Goal: Complete application form: Complete application form

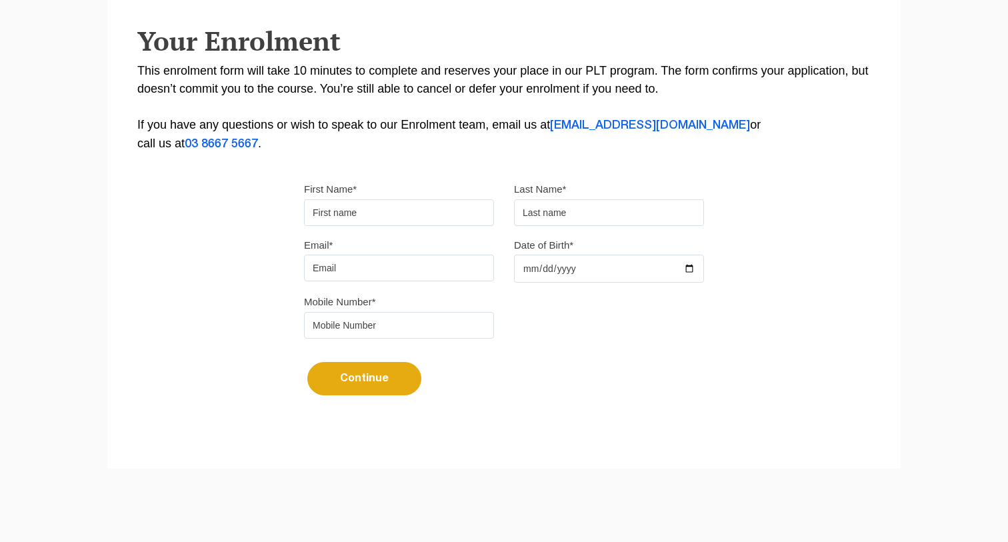
click at [398, 211] on input "First Name*" at bounding box center [399, 212] width 190 height 27
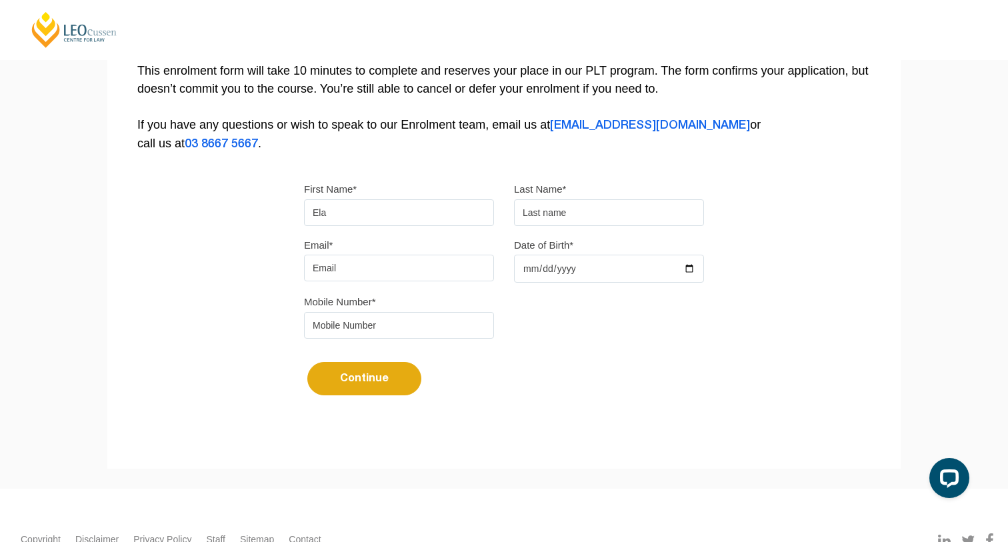
type input "Ela"
click at [363, 271] on input "Email*" at bounding box center [399, 268] width 190 height 27
type input "E"
type input "[EMAIL_ADDRESS][DOMAIN_NAME]"
click at [562, 281] on input "Date of Birth*" at bounding box center [609, 269] width 190 height 28
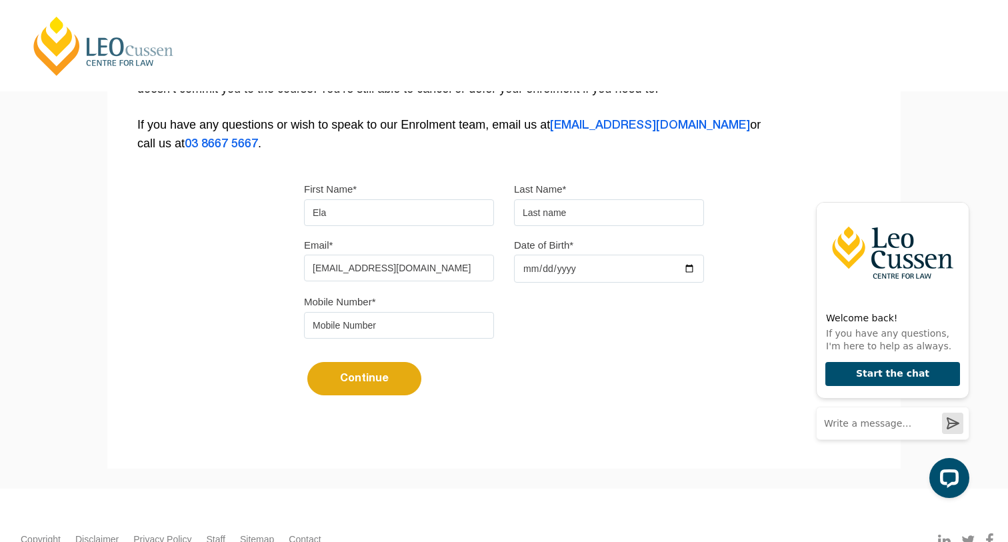
click at [570, 275] on input "Date of Birth*" at bounding box center [609, 269] width 190 height 28
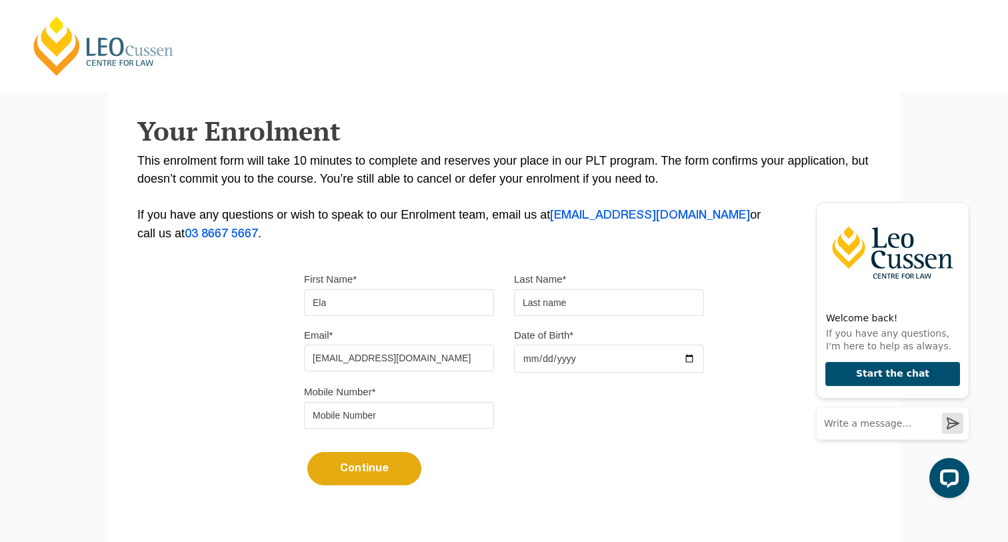
scroll to position [203, 0]
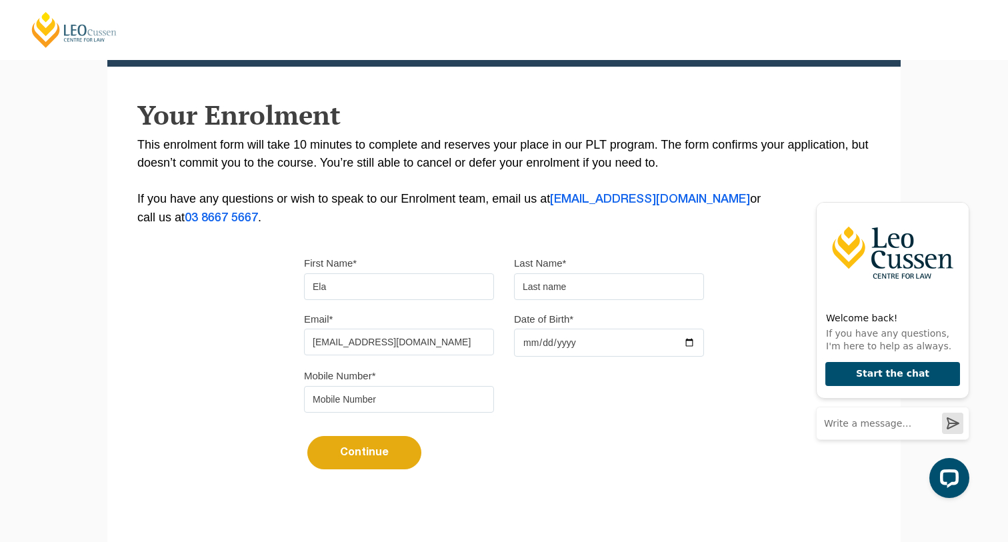
click at [570, 280] on input "text" at bounding box center [609, 286] width 190 height 27
type input "[PERSON_NAME]"
click at [589, 345] on input "Date of Birth*" at bounding box center [609, 343] width 190 height 28
type input "[DATE]"
click at [687, 383] on div "Mobile Number*" at bounding box center [504, 395] width 420 height 56
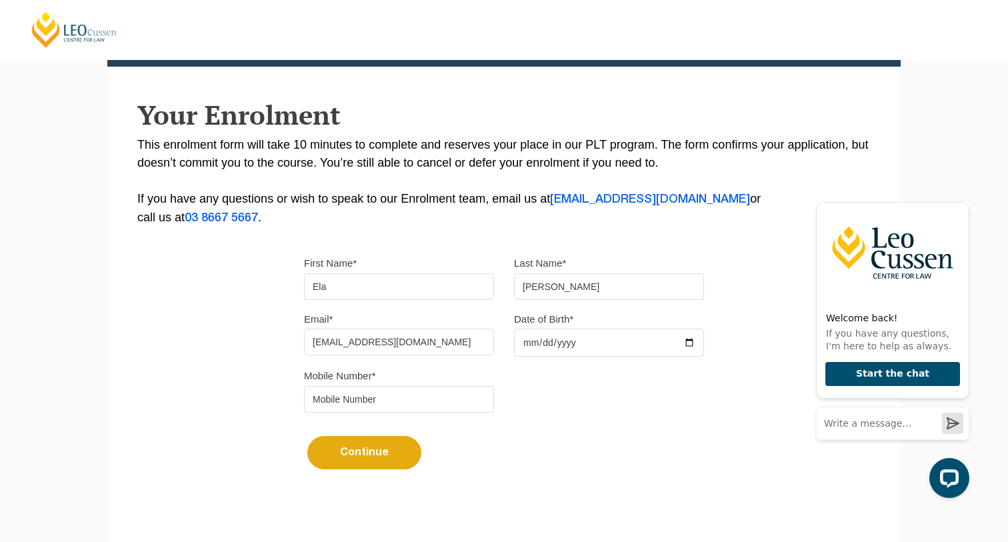
click at [347, 380] on label "Mobile Number*" at bounding box center [340, 375] width 72 height 13
click at [514, 357] on input "[DATE]" at bounding box center [609, 343] width 190 height 28
click at [347, 391] on input "tel" at bounding box center [399, 399] width 190 height 27
type input "0426752652"
click at [350, 469] on button "Continue" at bounding box center [364, 452] width 114 height 33
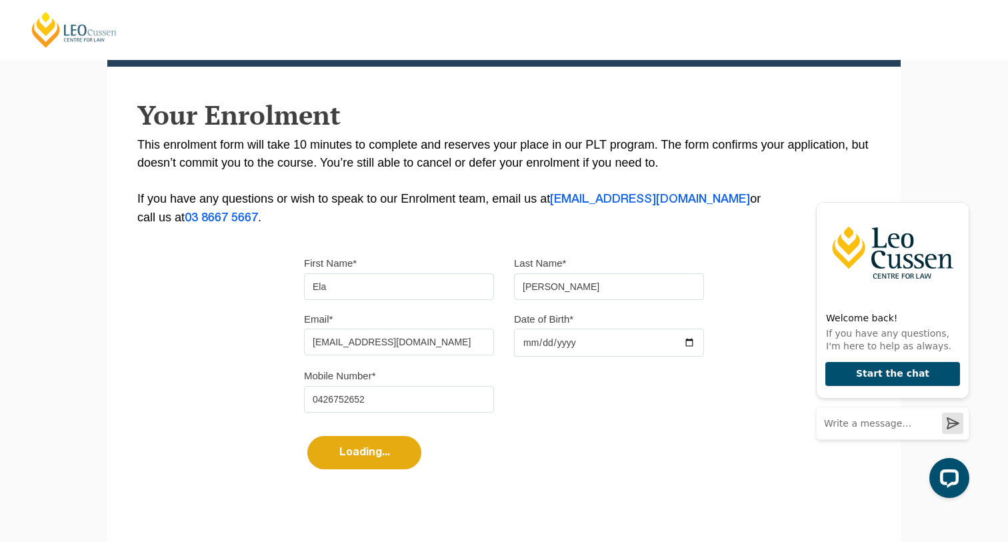
select select
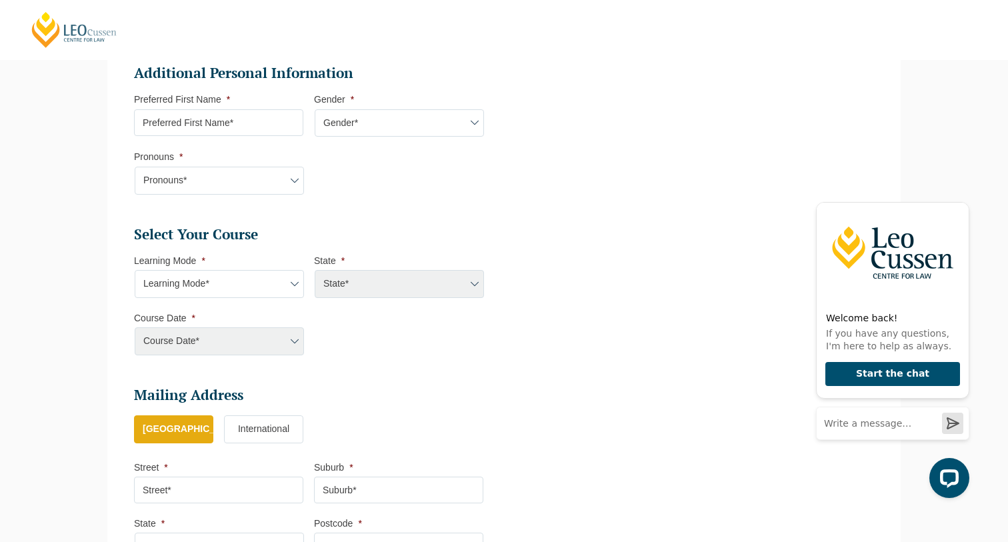
scroll to position [430, 0]
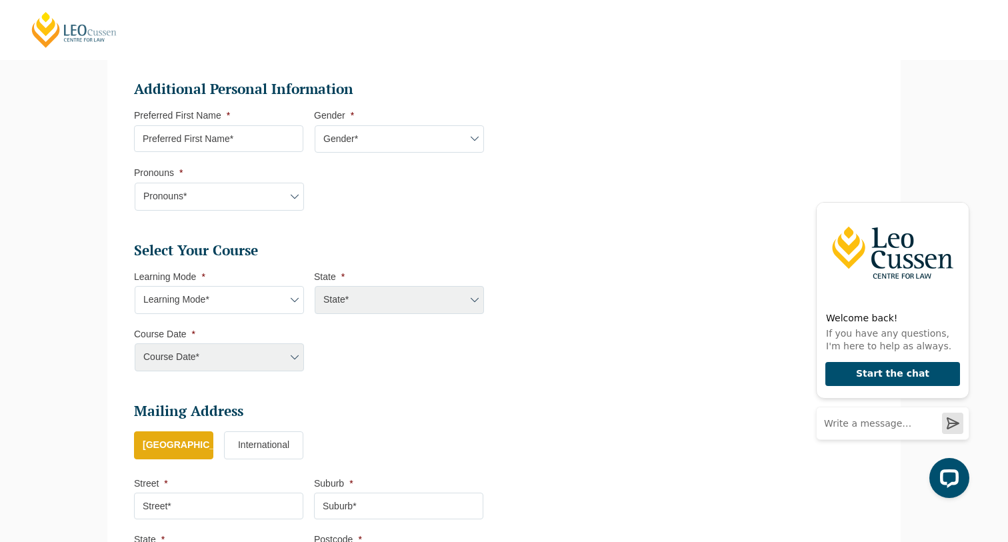
click at [278, 138] on input "Preferred First Name *" at bounding box center [218, 138] width 169 height 27
type input "Ela"
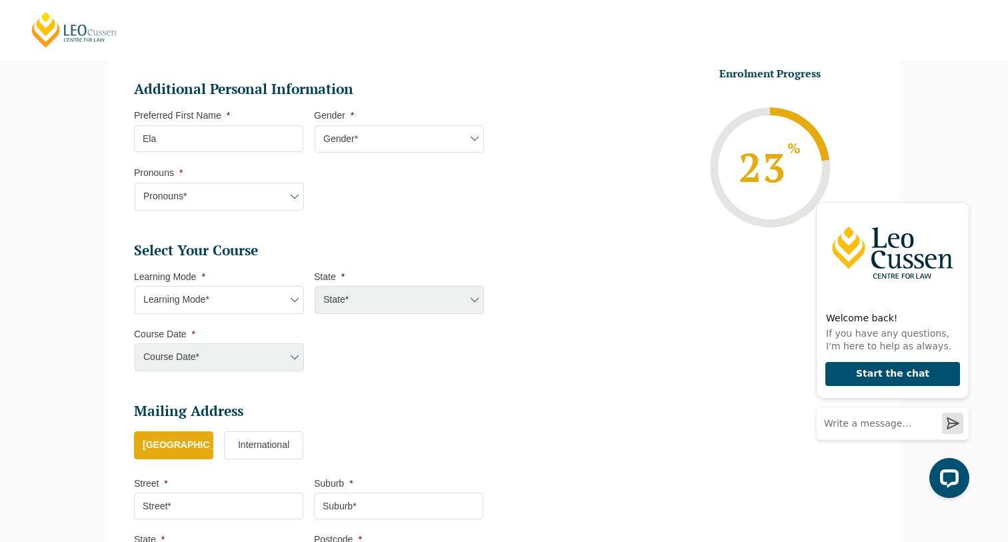
select select "[DEMOGRAPHIC_DATA]"
select select "She/Her/Hers"
select select "Blended Full Time Learning"
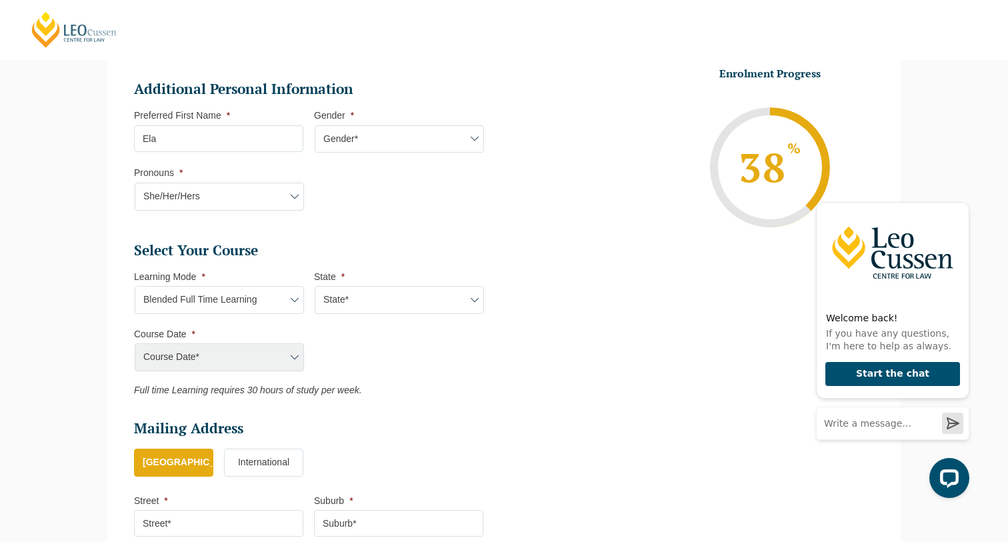
select select "WA"
select select "[DATE] ([DATE] to [DATE])"
type input "Intake [DATE] FT"
type input "Practical Legal Training ([GEOGRAPHIC_DATA])"
select select "WA PLT (AUG) 2026 Full Time Blended"
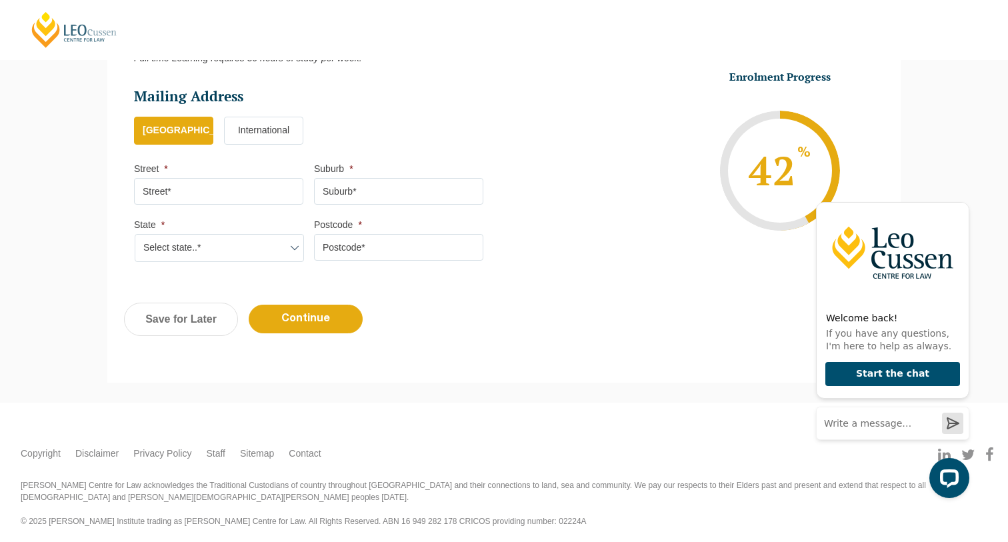
scroll to position [762, 0]
click at [173, 196] on input "Street *" at bounding box center [218, 192] width 169 height 27
type input "43"
click at [365, 183] on input "Suburb *" at bounding box center [398, 192] width 169 height 27
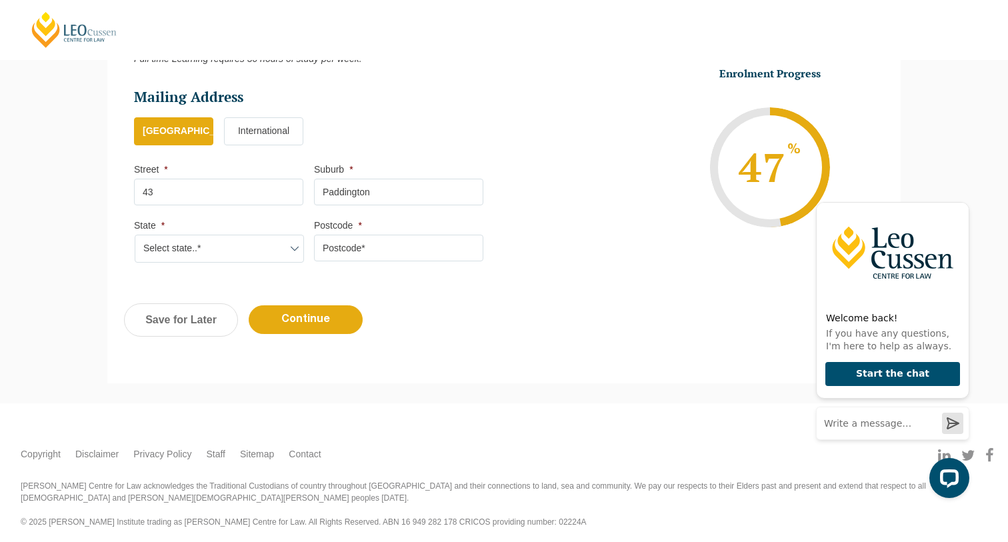
click at [365, 183] on input "Paddington" at bounding box center [398, 192] width 169 height 27
type input "maddington"
click at [345, 239] on input "Postcode *" at bounding box center [398, 248] width 169 height 27
type input "6109"
select select "WA"
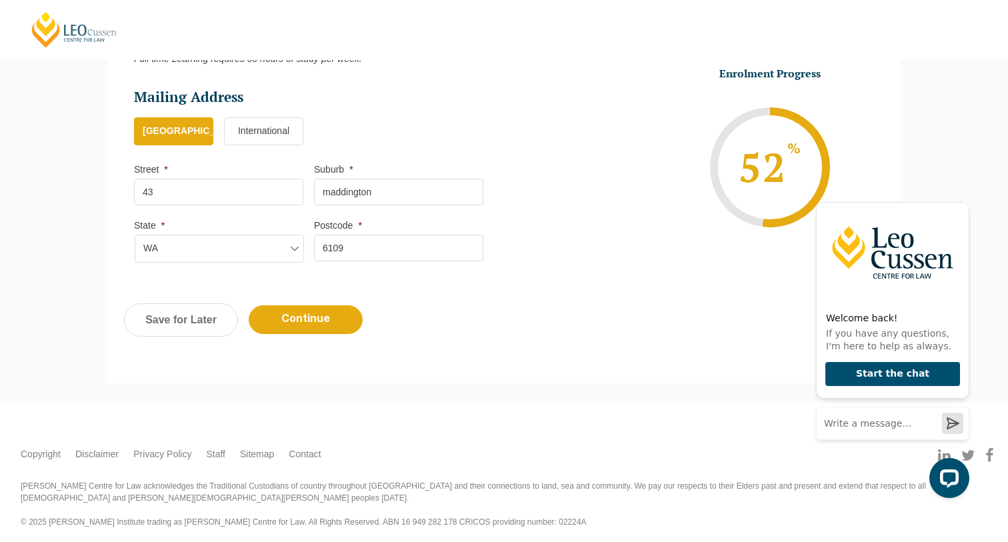
click at [327, 308] on input "Continue" at bounding box center [306, 319] width 114 height 29
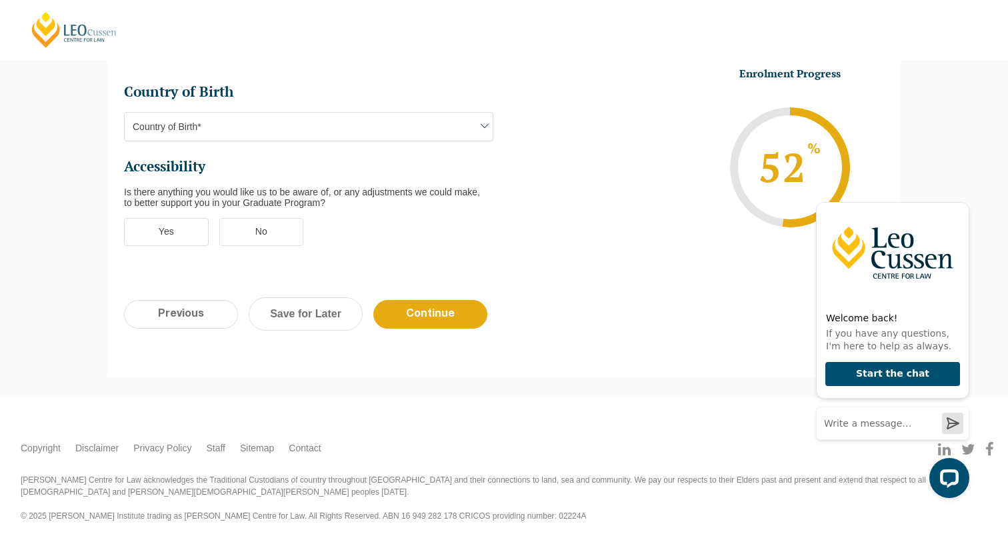
scroll to position [125, 0]
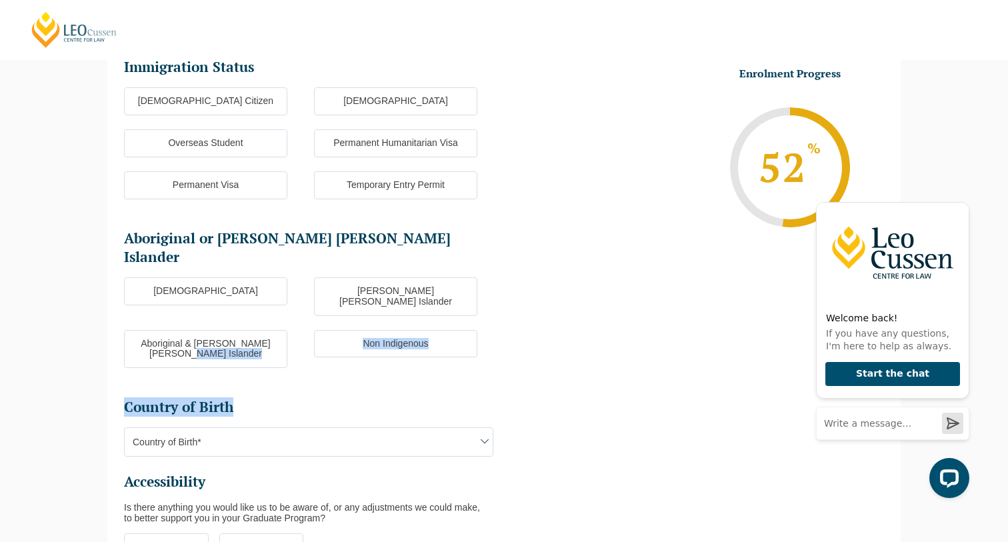
drag, startPoint x: 217, startPoint y: 332, endPoint x: 262, endPoint y: 174, distance: 164.1
click at [262, 174] on ul "Immigration Status Immigration Status * [DEMOGRAPHIC_DATA] Citizen New [DEMOGRA…" at bounding box center [314, 316] width 380 height 517
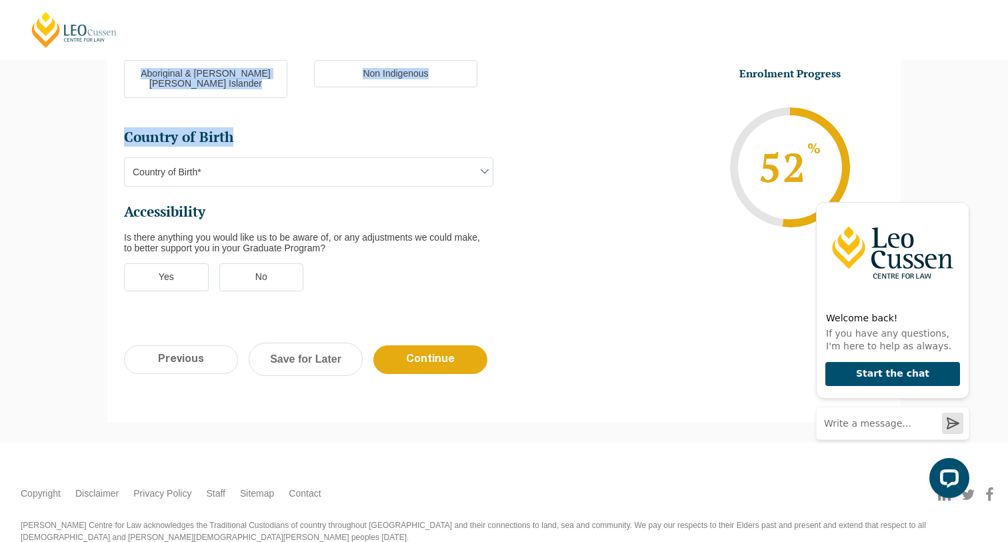
scroll to position [468, 0]
drag, startPoint x: 262, startPoint y: 174, endPoint x: 203, endPoint y: 311, distance: 148.9
click at [203, 346] on input "Previous" at bounding box center [181, 360] width 114 height 29
select select "Blended Full Time Learning"
select select "WA"
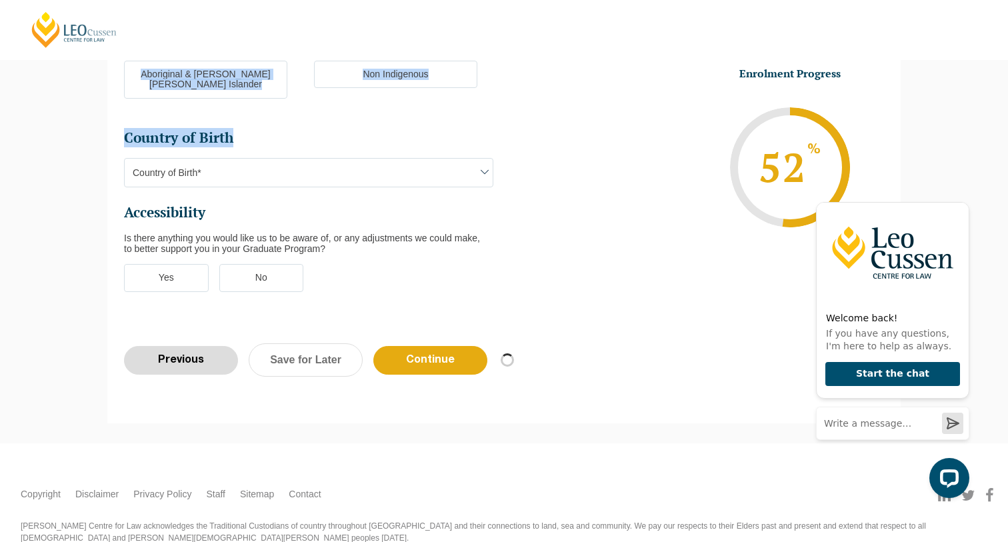
select select
select select "[DATE] ([DATE] to [DATE])"
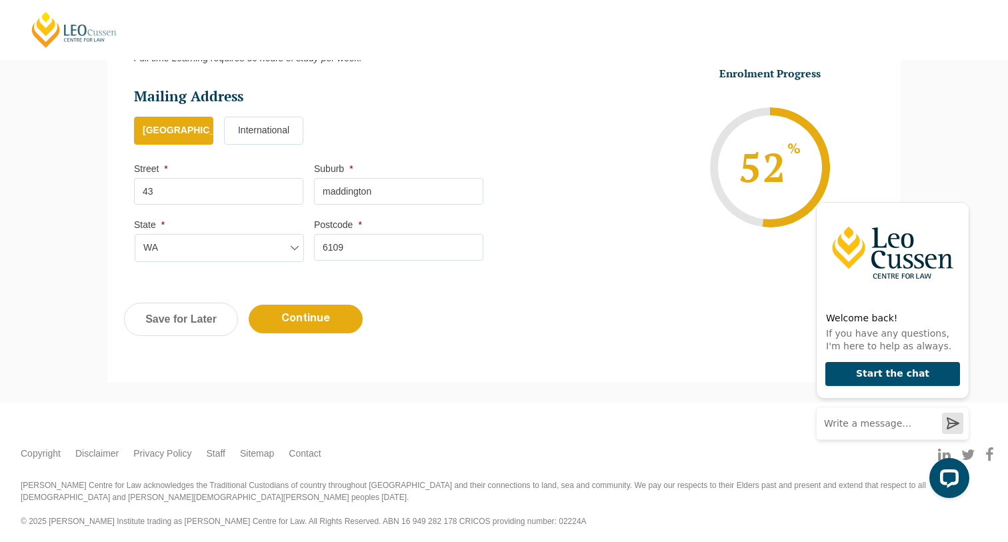
scroll to position [762, 0]
click at [239, 187] on input "43" at bounding box center [218, 192] width 169 height 27
type input "[STREET_ADDRESS][PERSON_NAME]"
click at [309, 313] on input "Continue" at bounding box center [306, 319] width 114 height 29
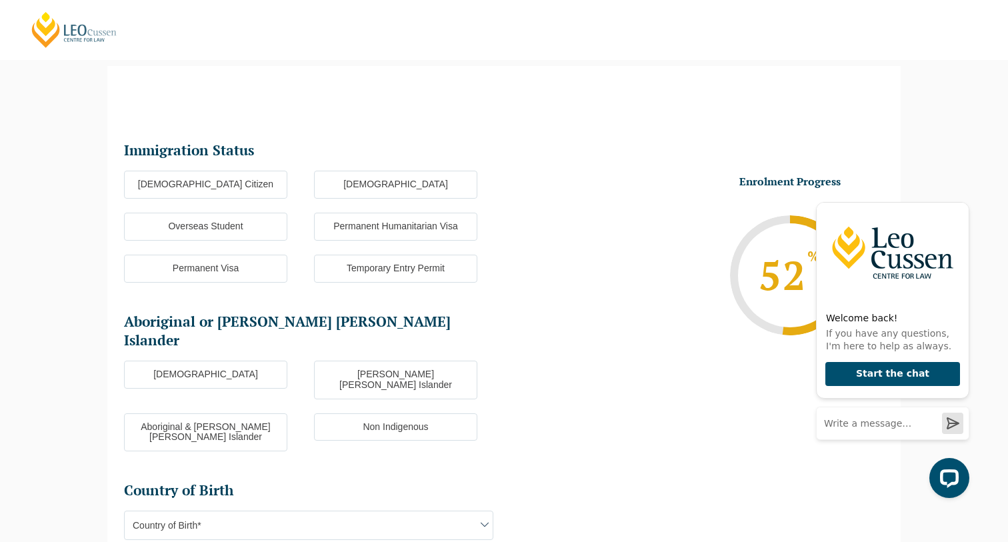
scroll to position [115, 0]
drag, startPoint x: 309, startPoint y: 313, endPoint x: 249, endPoint y: 191, distance: 136.2
click at [249, 191] on label "[DEMOGRAPHIC_DATA] Citizen" at bounding box center [205, 185] width 163 height 28
click at [0, 0] on input "[DEMOGRAPHIC_DATA] Citizen" at bounding box center [0, 0] width 0 height 0
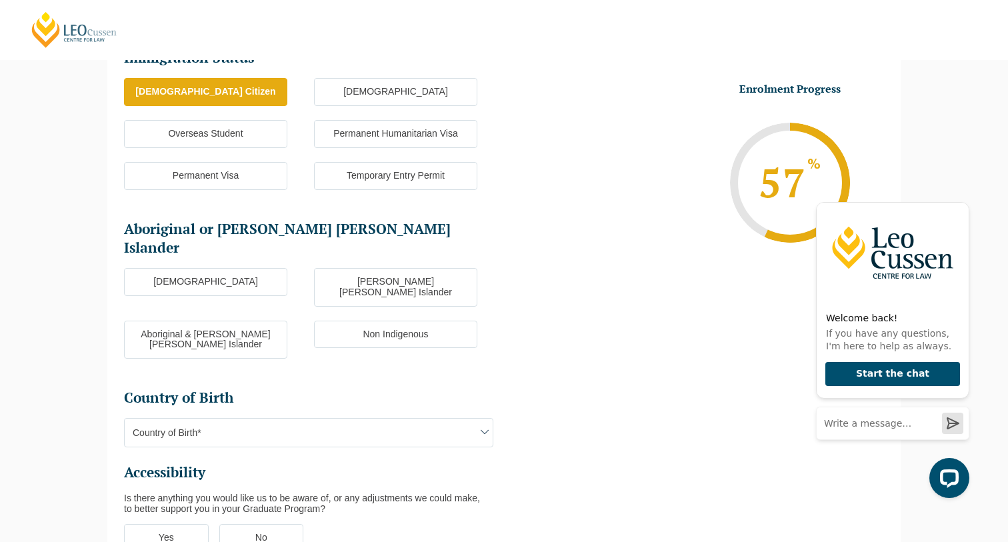
scroll to position [284, 0]
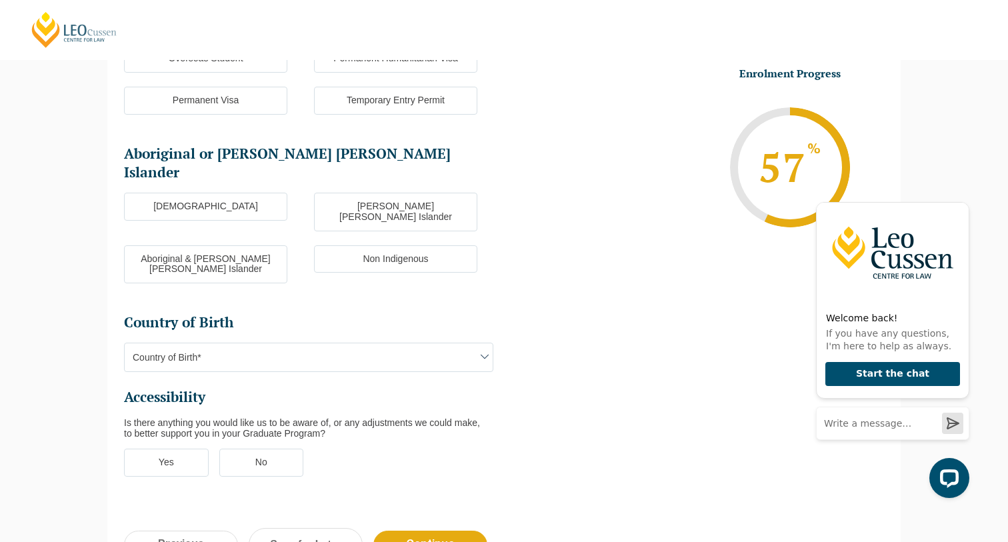
click at [255, 343] on span "Country of Birth*" at bounding box center [309, 357] width 368 height 28
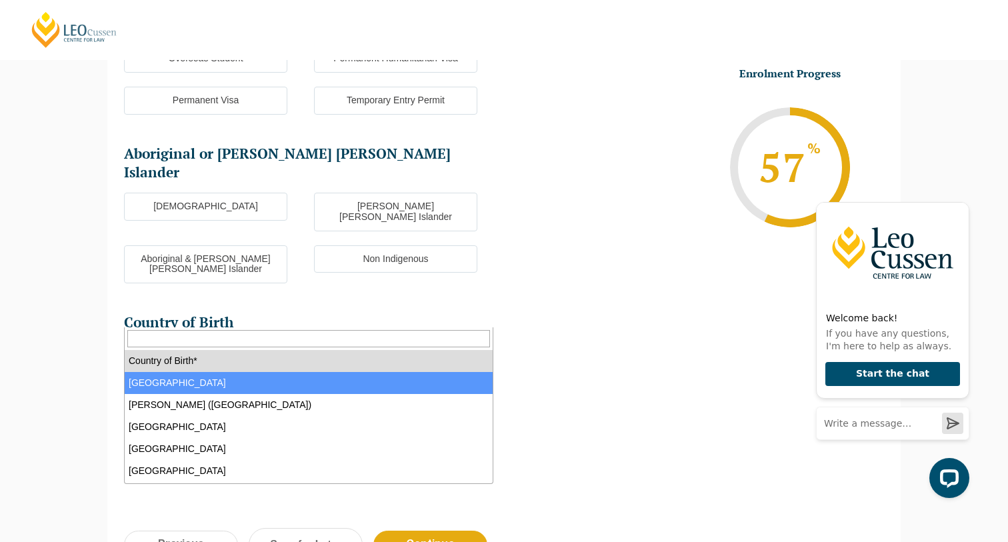
drag, startPoint x: 246, startPoint y: 387, endPoint x: 150, endPoint y: 382, distance: 96.1
select select "Australia 1101"
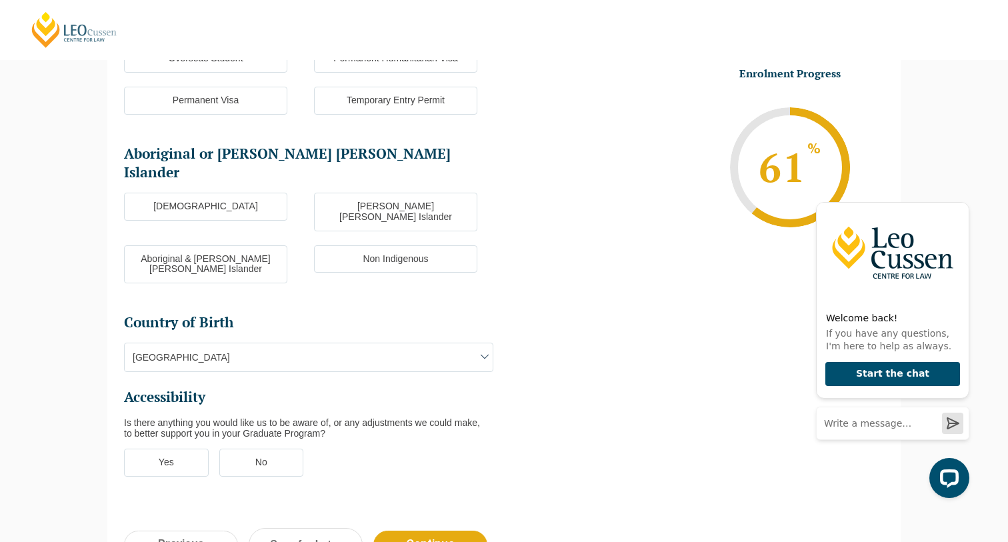
scroll to position [334, 0]
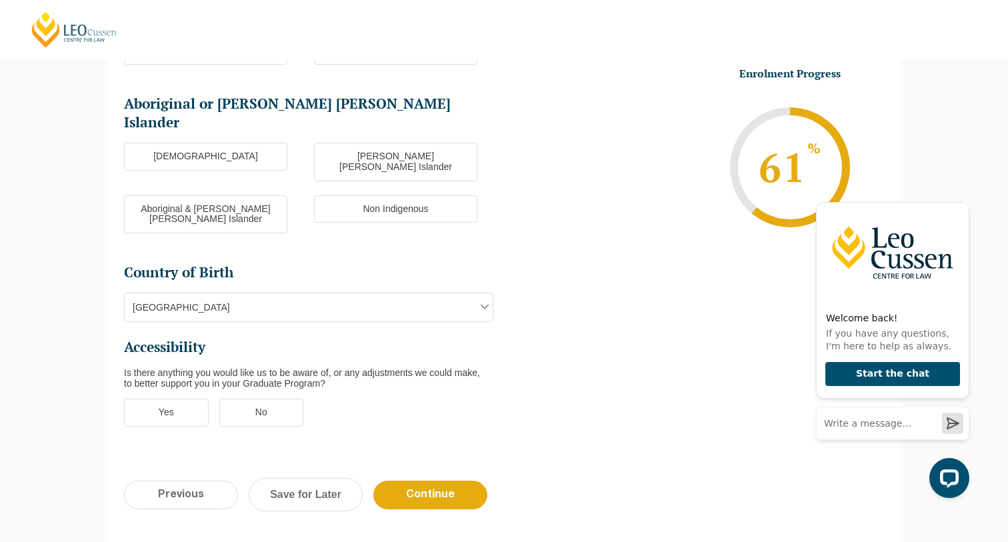
click at [256, 398] on label "No" at bounding box center [261, 412] width 85 height 28
click at [0, 0] on input "No" at bounding box center [0, 0] width 0 height 0
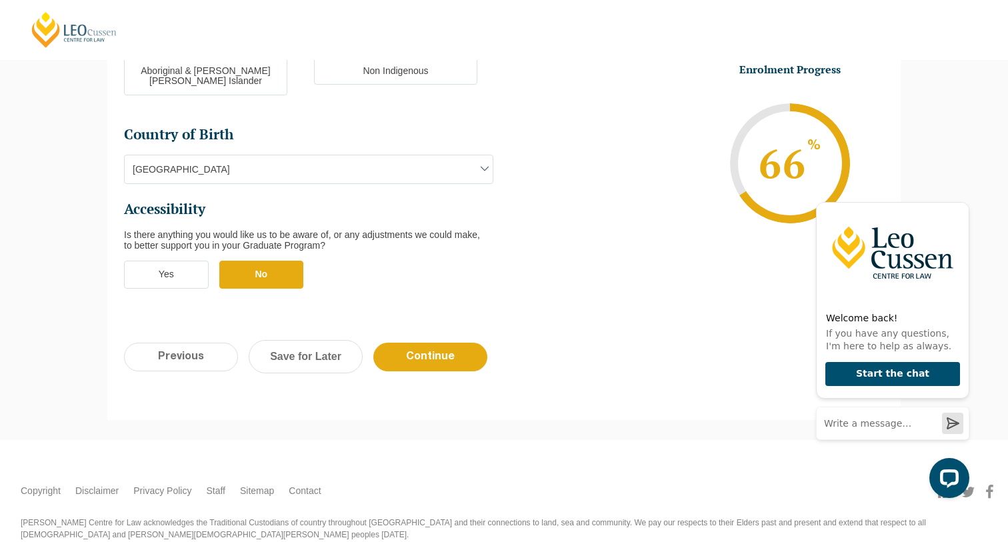
scroll to position [468, 0]
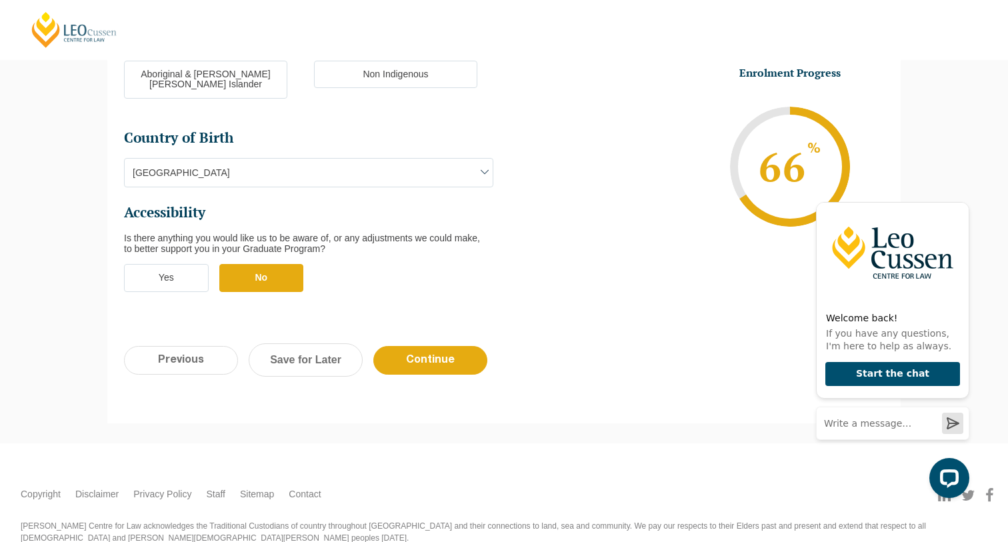
click at [432, 346] on input "Continue" at bounding box center [430, 360] width 114 height 29
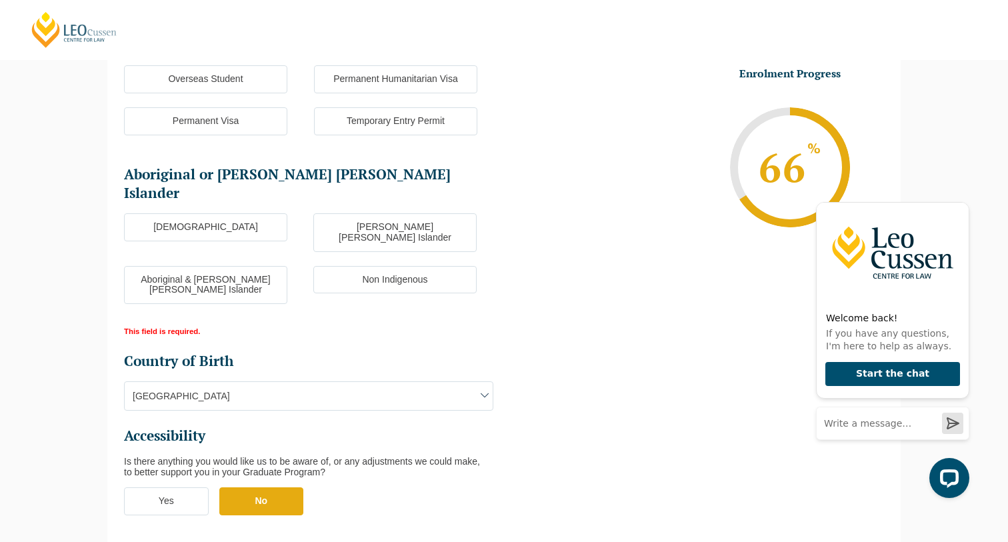
scroll to position [351, 0]
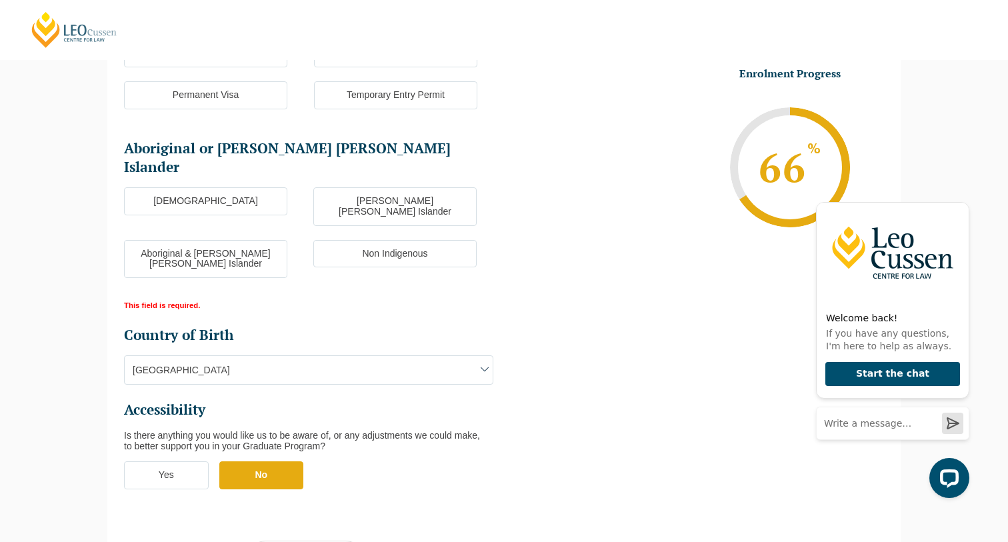
click at [425, 240] on label "Non Indigenous" at bounding box center [394, 254] width 163 height 28
click at [0, 0] on input "Non Indigenous" at bounding box center [0, 0] width 0 height 0
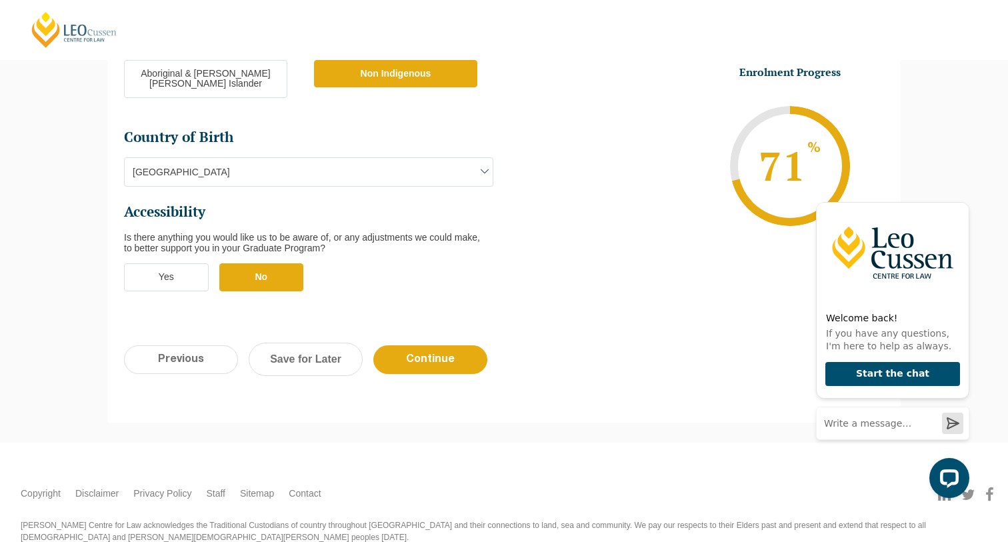
scroll to position [530, 0]
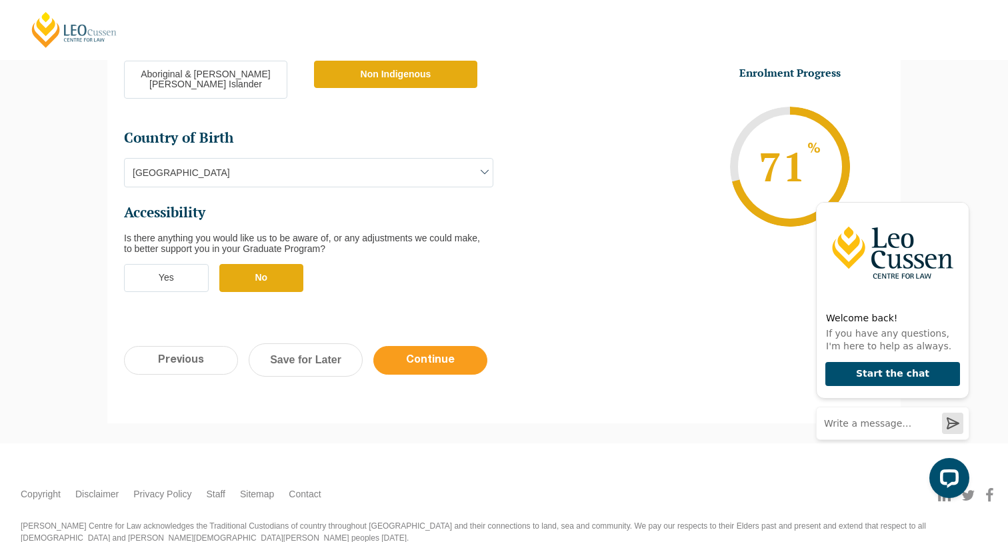
drag, startPoint x: 365, startPoint y: 361, endPoint x: 447, endPoint y: 313, distance: 95.0
click at [447, 346] on input "Continue" at bounding box center [430, 360] width 114 height 29
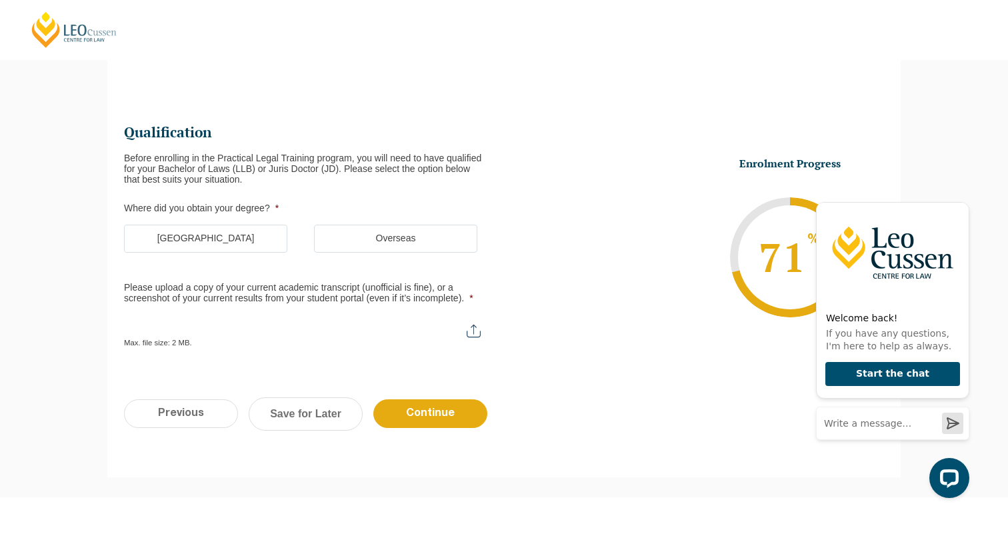
scroll to position [115, 0]
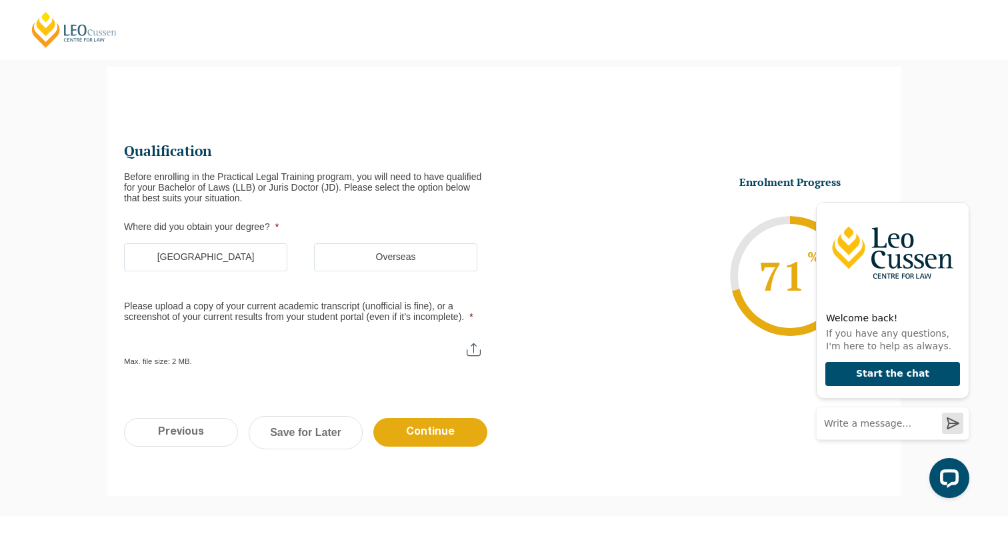
drag, startPoint x: 447, startPoint y: 313, endPoint x: 241, endPoint y: 253, distance: 214.9
click at [241, 253] on label "[GEOGRAPHIC_DATA]" at bounding box center [205, 257] width 163 height 28
click at [0, 0] on input "[GEOGRAPHIC_DATA]" at bounding box center [0, 0] width 0 height 0
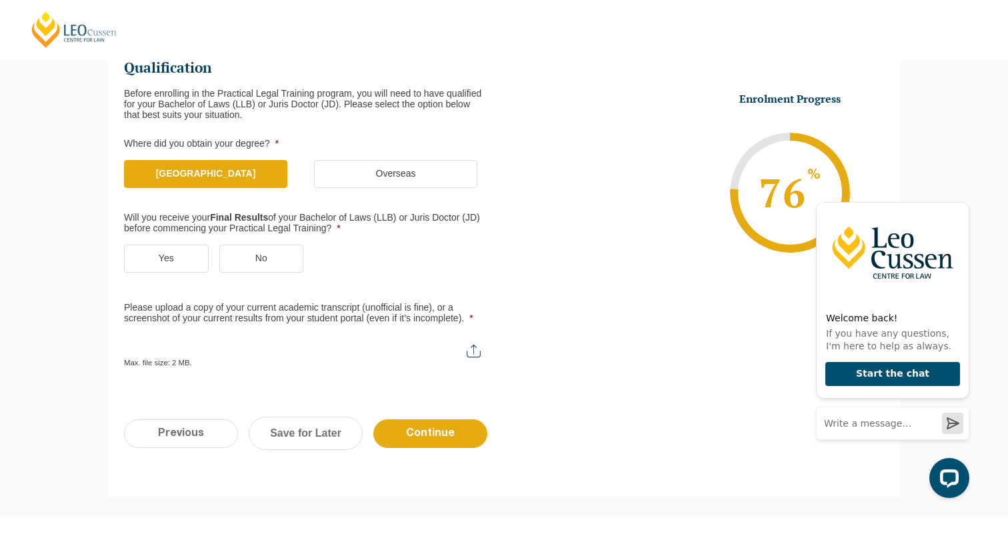
scroll to position [237, 0]
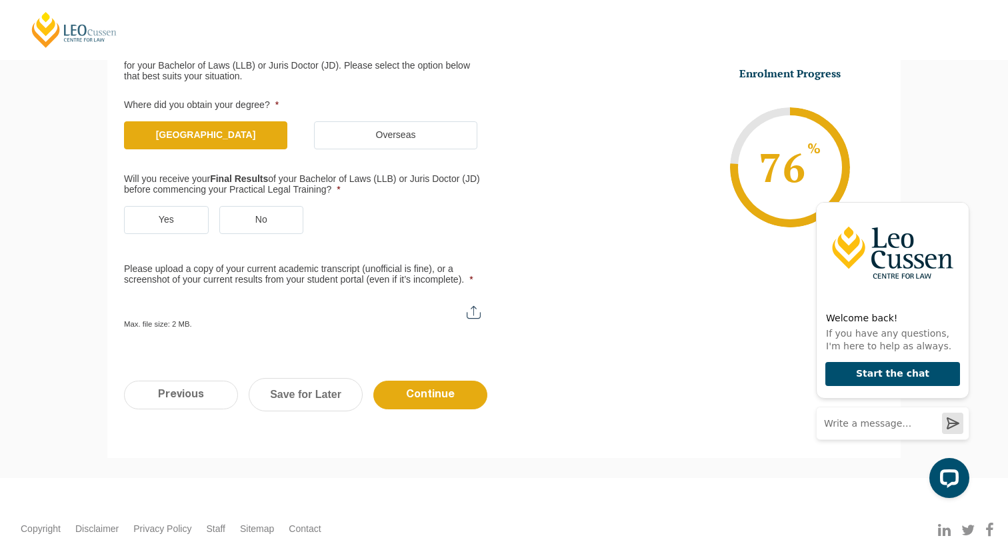
drag, startPoint x: 241, startPoint y: 253, endPoint x: 177, endPoint y: 210, distance: 77.3
click at [177, 210] on label "Yes" at bounding box center [166, 220] width 85 height 28
click at [0, 0] on input "Yes" at bounding box center [0, 0] width 0 height 0
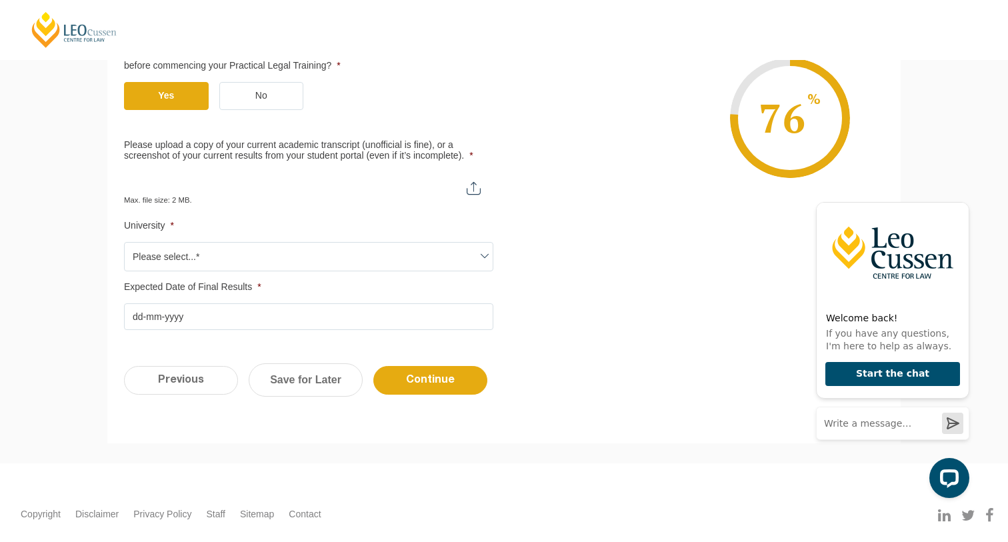
scroll to position [362, 0]
drag, startPoint x: 249, startPoint y: 236, endPoint x: 478, endPoint y: 179, distance: 236.1
click at [478, 179] on input "Please upload a copy of your current academic transcript (unofficial is fine), …" at bounding box center [308, 182] width 369 height 23
type input "C:\fakepath\Statement of Academic Record.pdf"
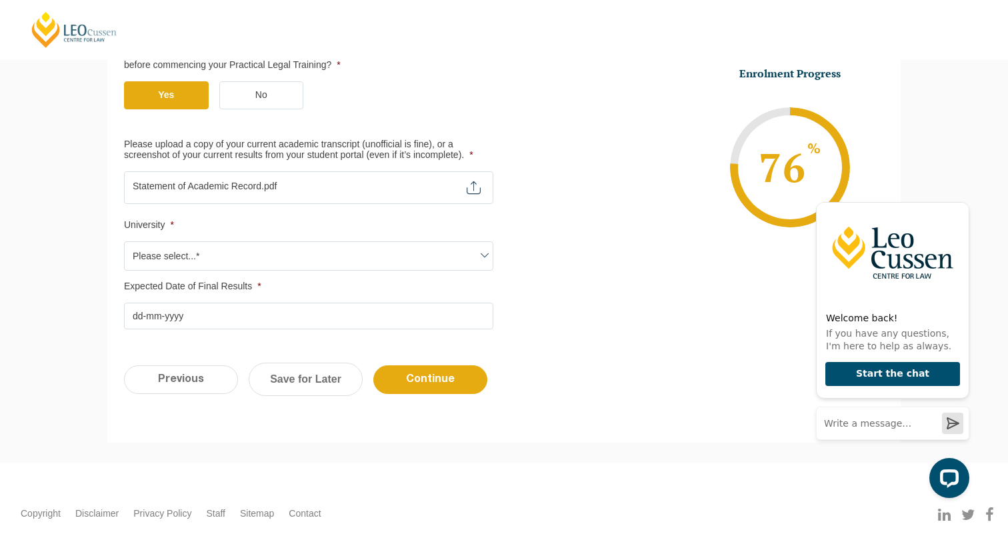
click at [159, 248] on span "Please select...*" at bounding box center [309, 256] width 368 height 28
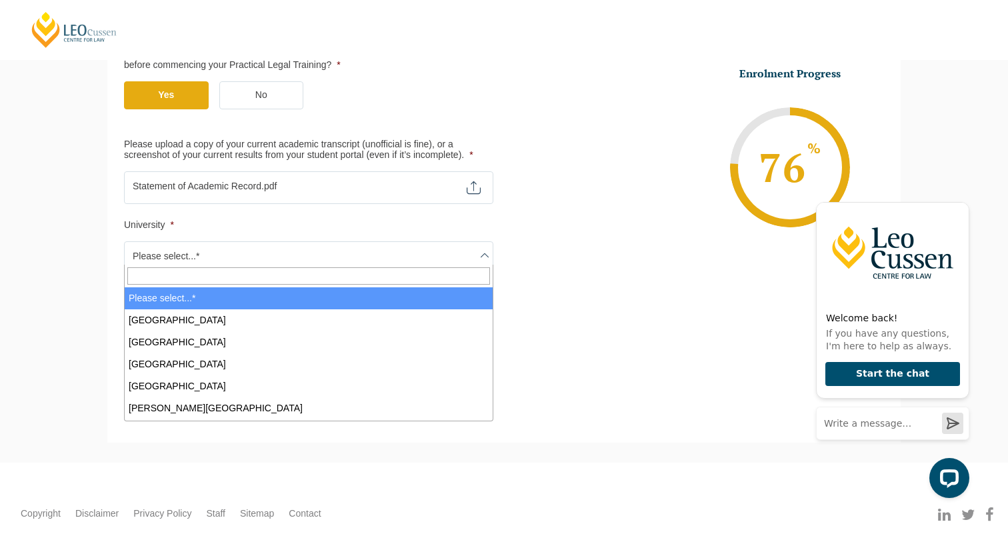
scroll to position [0, 0]
click at [169, 273] on input "Search" at bounding box center [308, 275] width 363 height 17
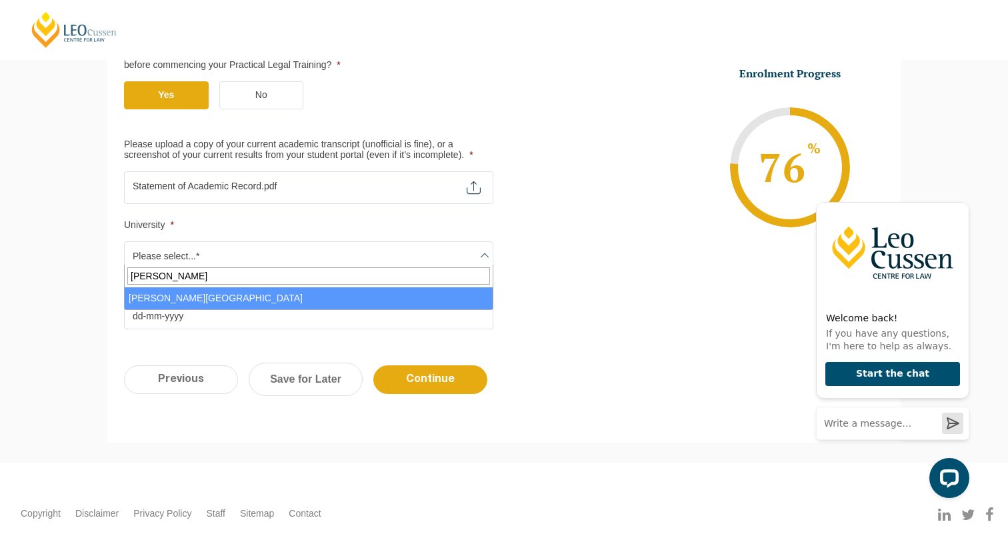
type input "[PERSON_NAME]"
select select "[PERSON_NAME][GEOGRAPHIC_DATA]"
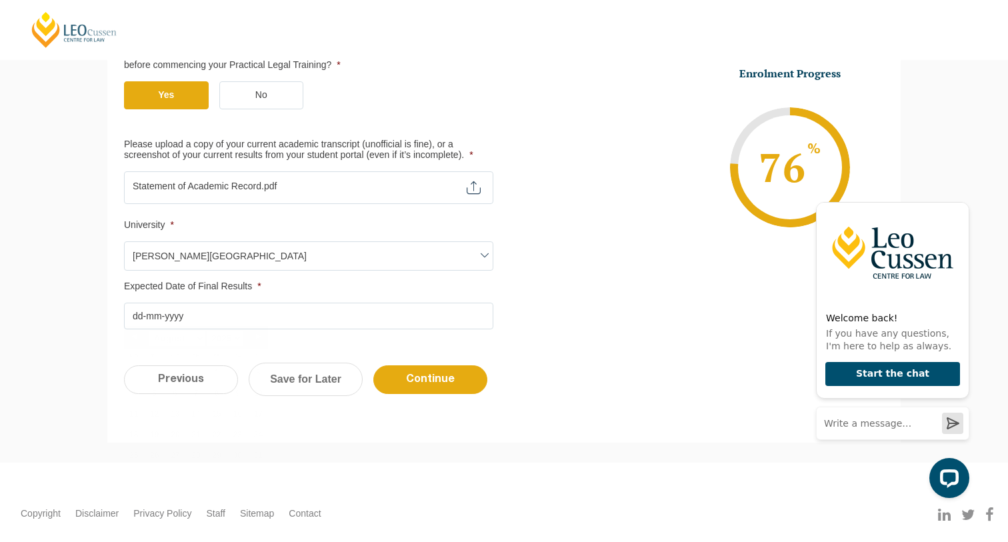
click at [195, 309] on input "Expected Date of Final Results *" at bounding box center [308, 316] width 369 height 27
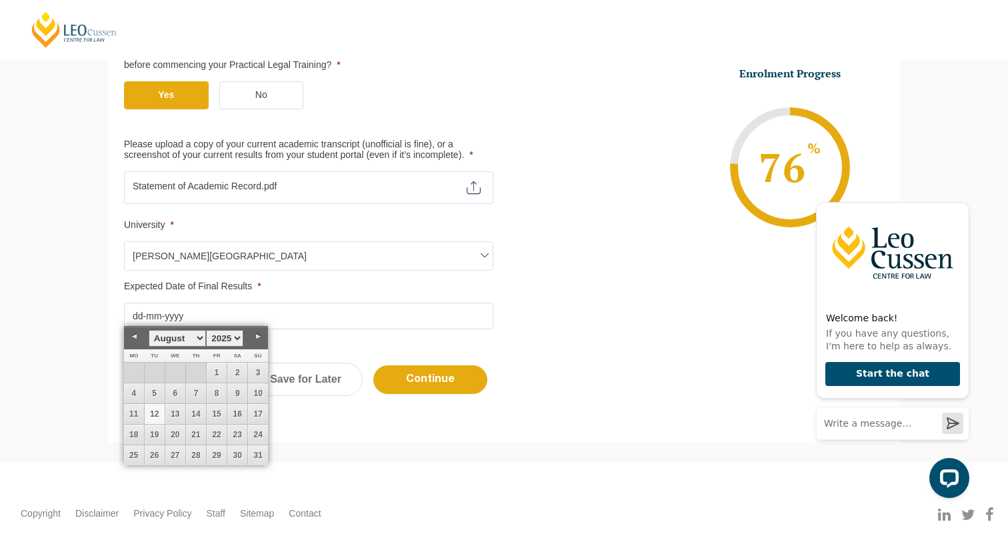
click at [134, 339] on link "Previous" at bounding box center [134, 337] width 20 height 20
click at [137, 333] on link "Previous" at bounding box center [134, 337] width 20 height 20
click at [221, 391] on link "10" at bounding box center [217, 393] width 20 height 20
type input "[DATE]"
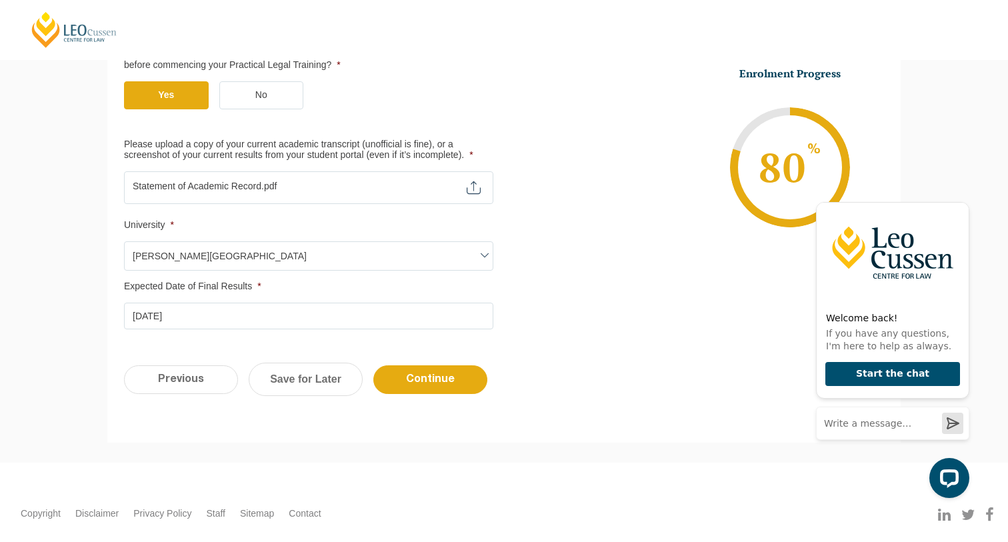
drag, startPoint x: 221, startPoint y: 391, endPoint x: 263, endPoint y: 185, distance: 210.0
click at [263, 185] on input "Please upload a copy of your current academic transcript (unofficial is fine), …" at bounding box center [308, 182] width 369 height 23
click at [441, 365] on input "Continue" at bounding box center [430, 379] width 114 height 29
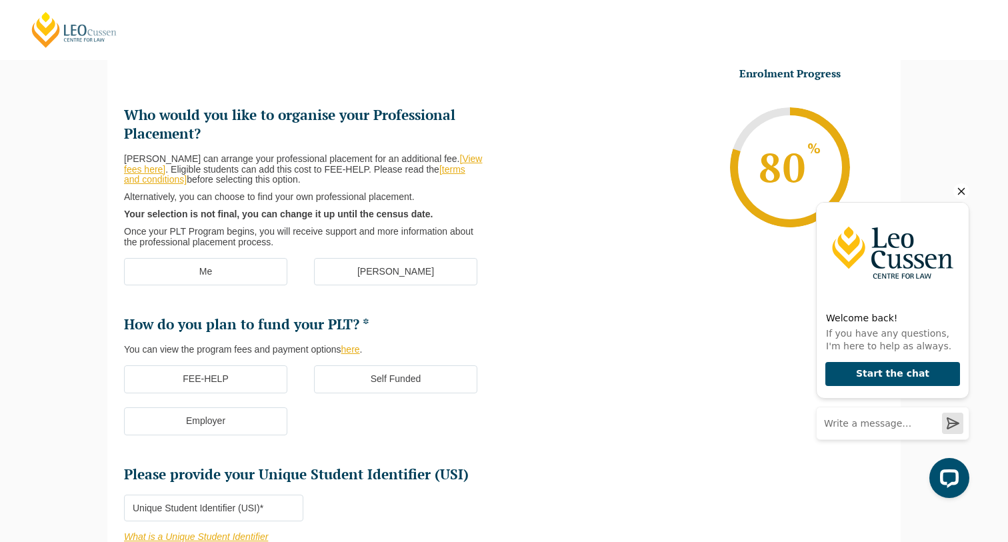
scroll to position [115, 0]
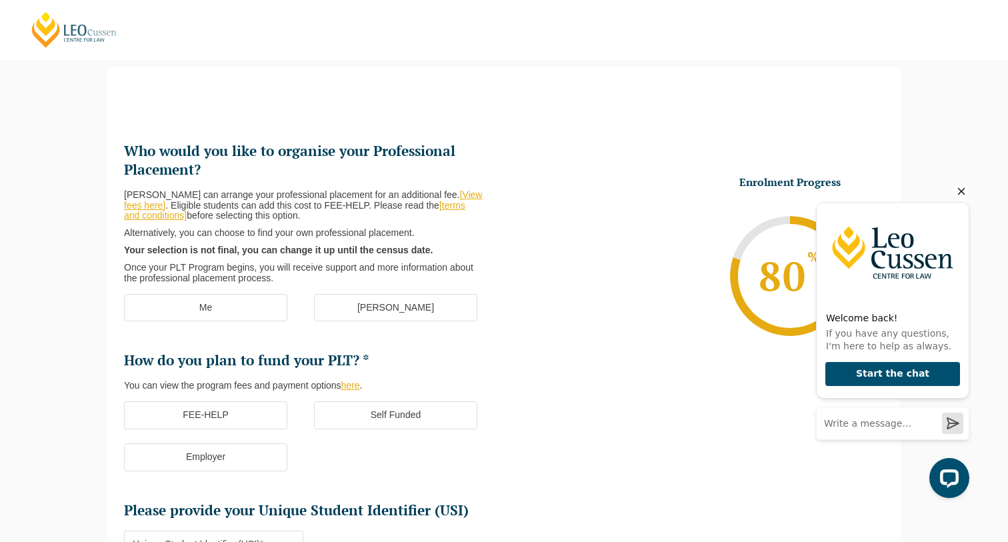
click at [962, 194] on icon "Hide greeting" at bounding box center [961, 191] width 7 height 7
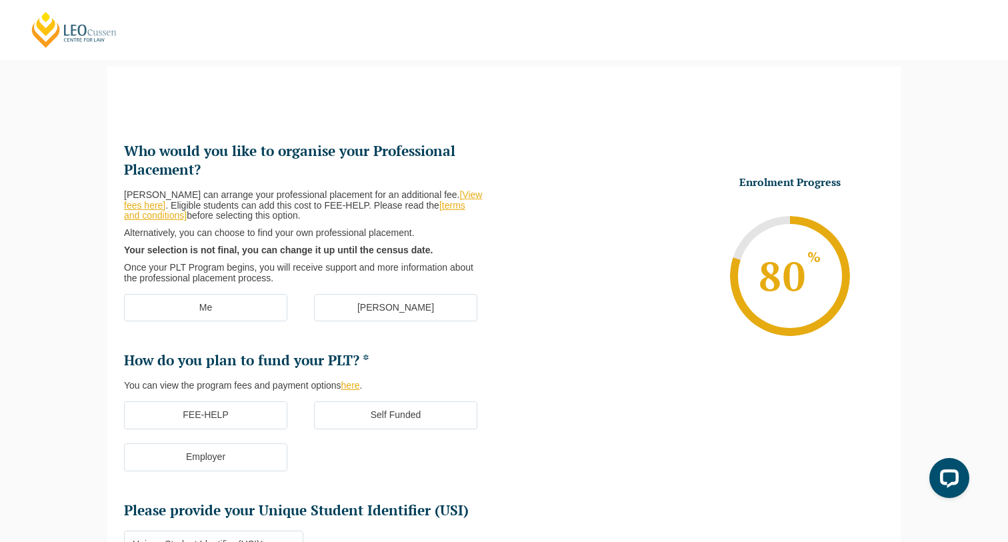
click at [375, 306] on label "[PERSON_NAME]" at bounding box center [395, 308] width 163 height 28
click at [0, 0] on input "[PERSON_NAME]" at bounding box center [0, 0] width 0 height 0
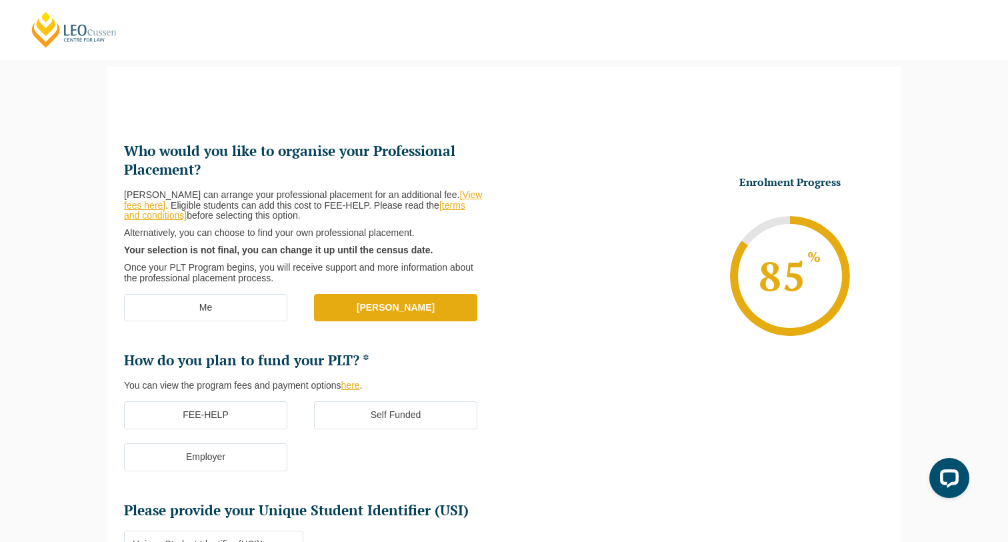
click at [239, 311] on label "Me" at bounding box center [205, 308] width 163 height 28
click at [0, 0] on input "Me" at bounding box center [0, 0] width 0 height 0
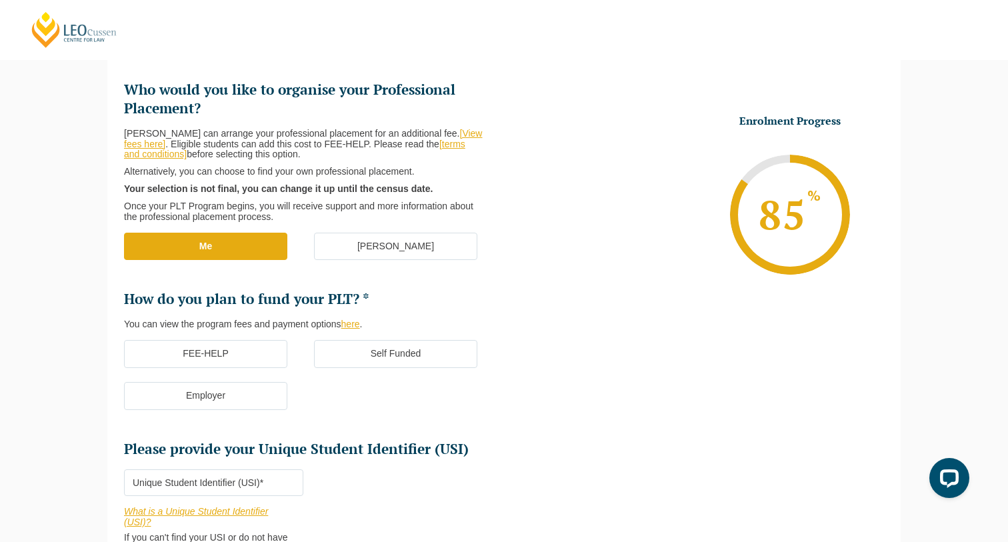
scroll to position [194, 0]
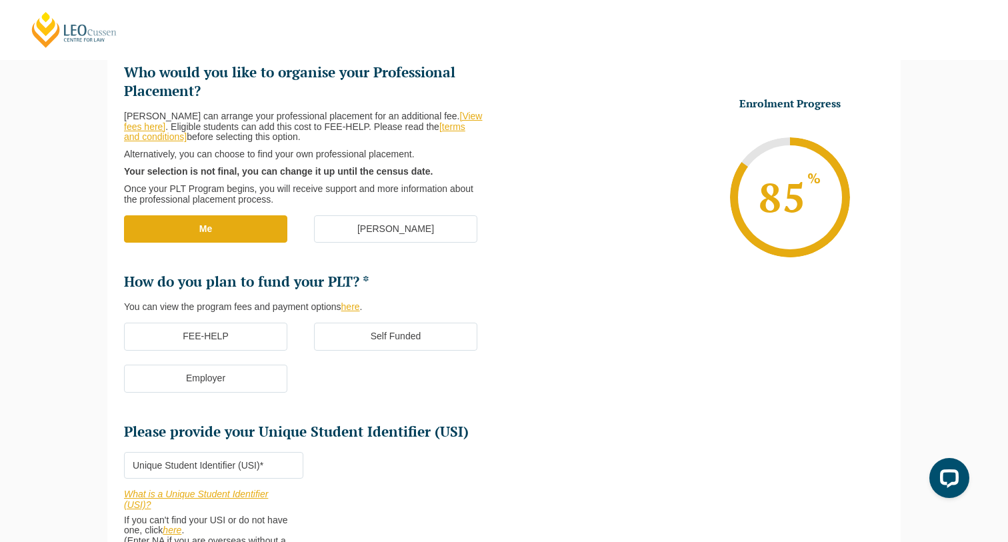
click at [252, 324] on label "FEE-HELP" at bounding box center [205, 337] width 163 height 28
click at [0, 0] on input "FEE-HELP" at bounding box center [0, 0] width 0 height 0
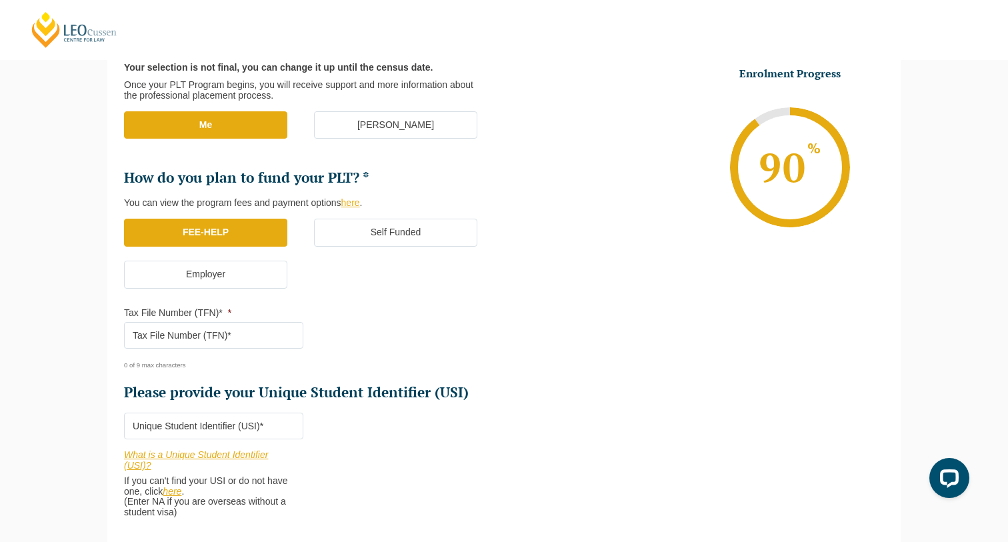
scroll to position [296, 0]
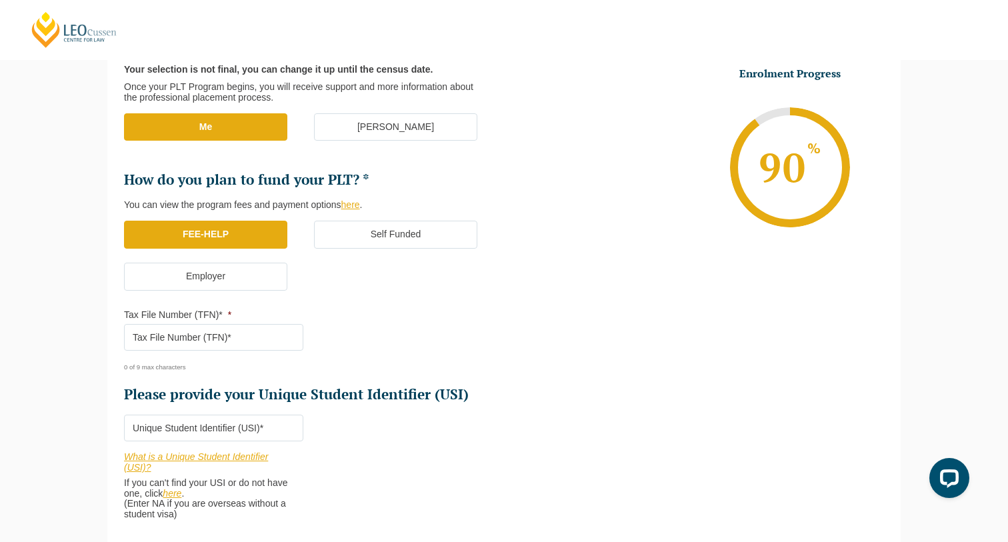
click at [241, 335] on input "Tax File Number (TFN)* *" at bounding box center [213, 337] width 179 height 27
type input "506902744"
click at [291, 414] on input "Please provide your Unique Student Identifier (USI) *" at bounding box center [213, 427] width 179 height 27
click at [283, 414] on input "6M" at bounding box center [213, 427] width 179 height 27
click at [167, 424] on input "6M" at bounding box center [213, 427] width 179 height 27
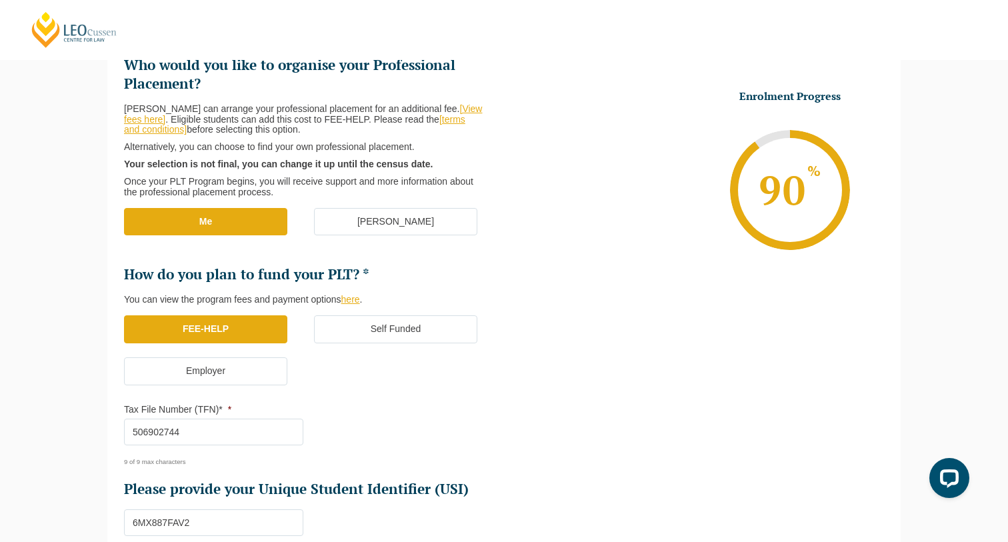
scroll to position [205, 0]
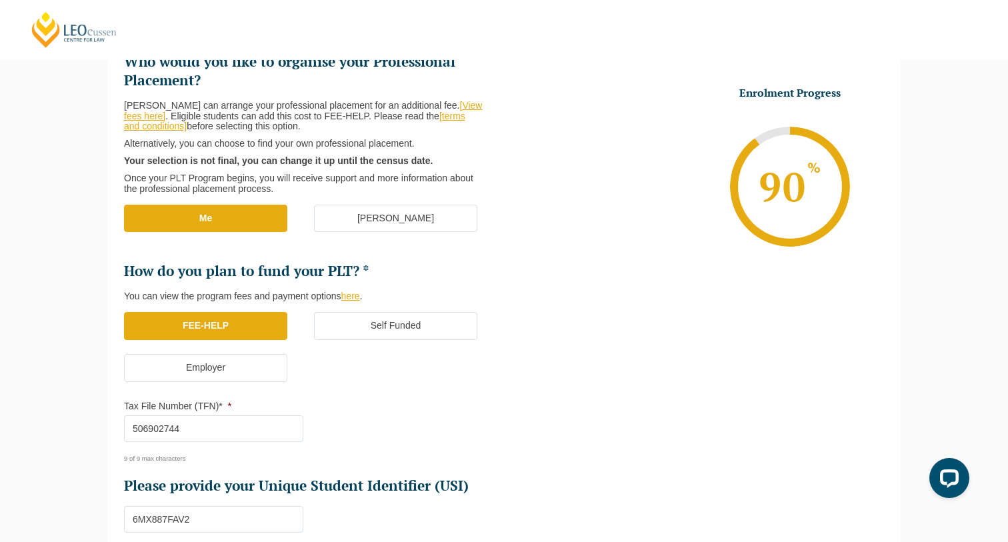
type input "6MX887FAV2"
click at [340, 214] on label "[PERSON_NAME]" at bounding box center [395, 219] width 163 height 28
click at [0, 0] on input "[PERSON_NAME]" at bounding box center [0, 0] width 0 height 0
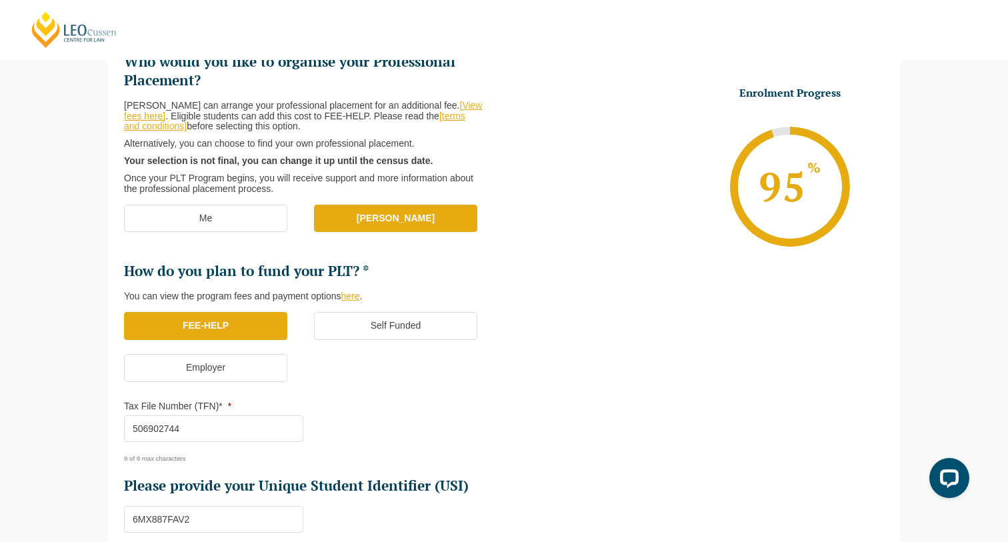
click at [207, 205] on label "Me" at bounding box center [205, 219] width 163 height 28
click at [0, 0] on input "Me" at bounding box center [0, 0] width 0 height 0
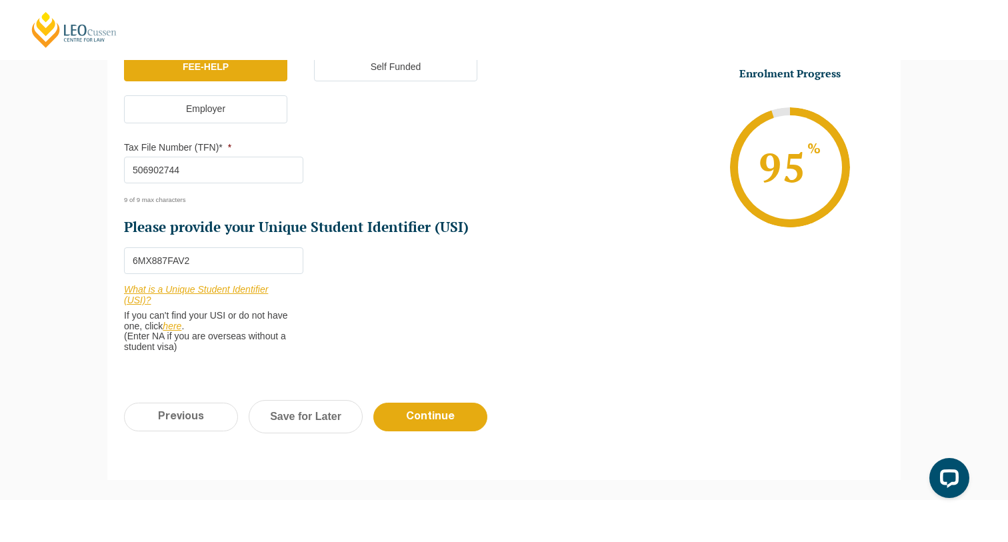
scroll to position [482, 0]
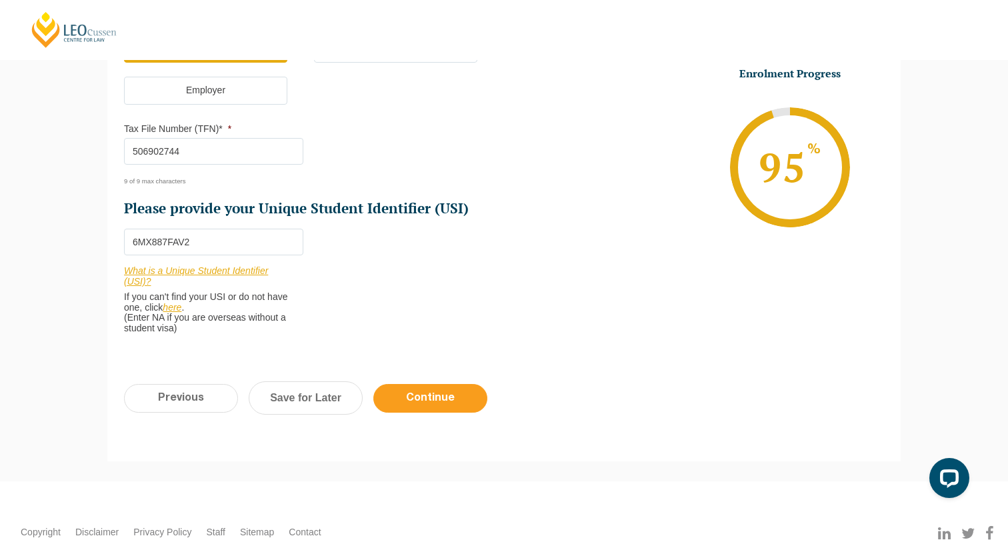
click at [424, 384] on input "Continue" at bounding box center [430, 398] width 114 height 29
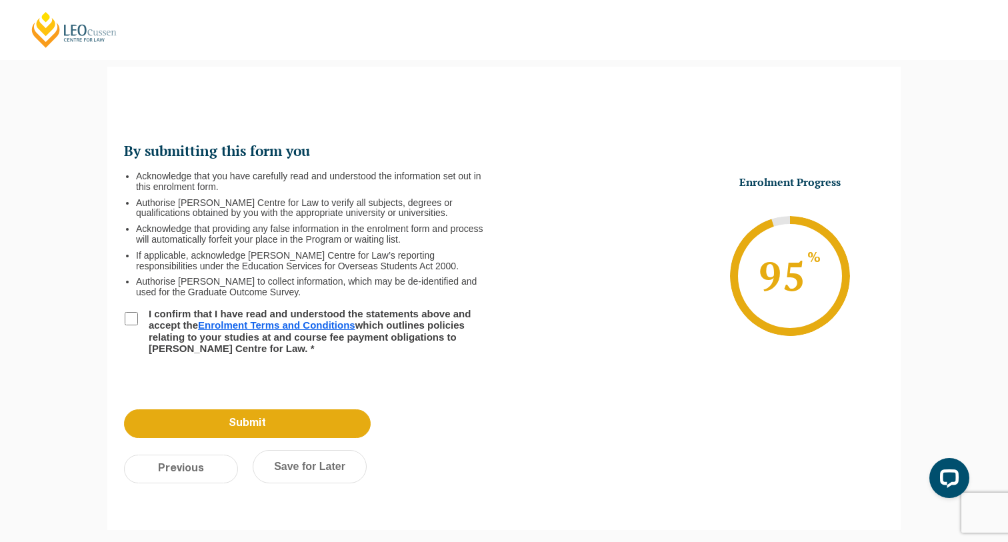
scroll to position [0, 0]
click at [135, 313] on input "I confirm that I have read and understood the statements above and accept the E…" at bounding box center [131, 318] width 13 height 13
checkbox input "true"
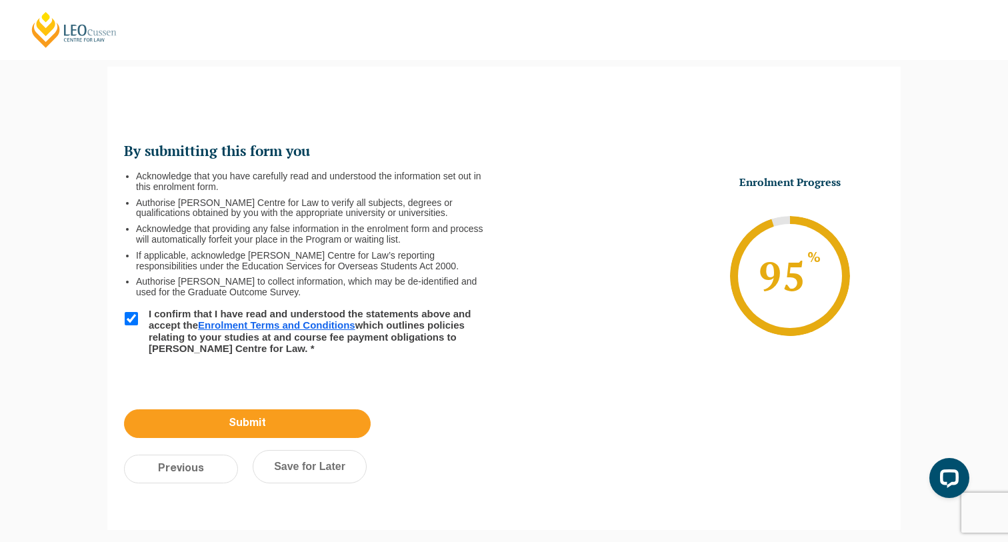
click at [233, 432] on input "Submit" at bounding box center [247, 423] width 247 height 29
